Goal: Information Seeking & Learning: Learn about a topic

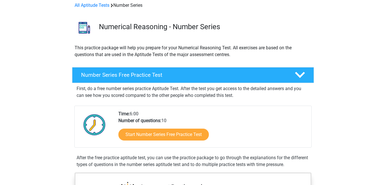
scroll to position [27, 0]
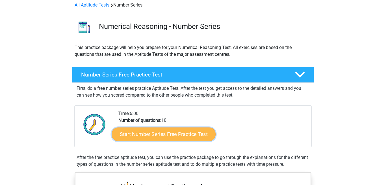
click at [127, 137] on link "Start Number Series Free Practice Test" at bounding box center [164, 134] width 104 height 14
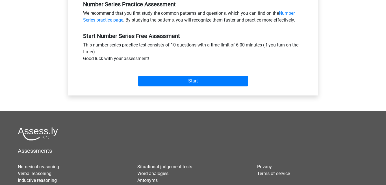
scroll to position [180, 0]
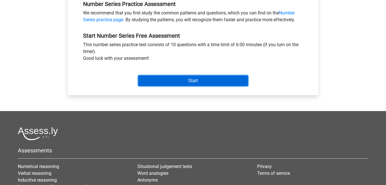
click at [174, 81] on input "Start" at bounding box center [193, 80] width 110 height 11
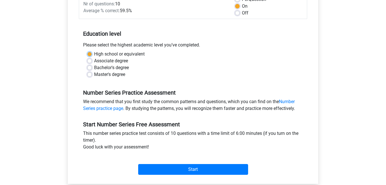
scroll to position [93, 0]
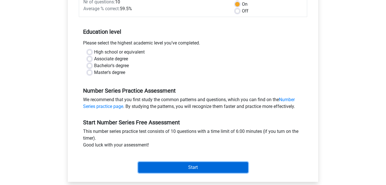
click at [194, 167] on input "Start" at bounding box center [193, 167] width 110 height 11
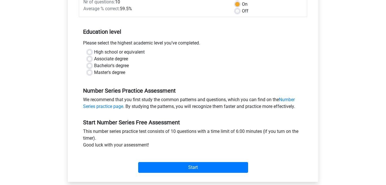
click at [88, 63] on div "Bachelor's degree" at bounding box center [192, 65] width 211 height 7
click at [94, 66] on label "Bachelor's degree" at bounding box center [111, 65] width 35 height 7
click at [91, 66] on input "Bachelor's degree" at bounding box center [89, 65] width 5 height 6
radio input "true"
click at [92, 59] on div "Associate degree" at bounding box center [192, 58] width 211 height 7
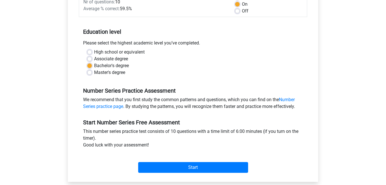
click at [94, 52] on label "High school or equivalent" at bounding box center [119, 52] width 51 height 7
click at [89, 52] on input "High school or equivalent" at bounding box center [89, 52] width 5 height 6
radio input "true"
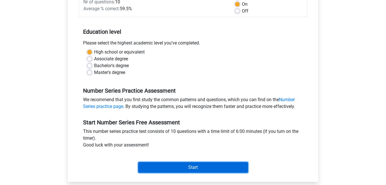
click at [150, 164] on input "Start" at bounding box center [193, 167] width 110 height 11
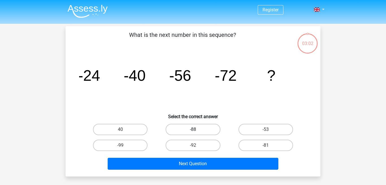
click at [188, 129] on label "-88" at bounding box center [193, 129] width 55 height 11
click at [193, 129] on input "-88" at bounding box center [195, 131] width 4 height 4
radio input "true"
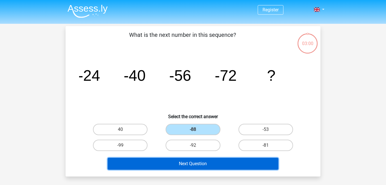
click at [201, 161] on button "Next Question" at bounding box center [193, 163] width 171 height 12
